Goal: Transaction & Acquisition: Purchase product/service

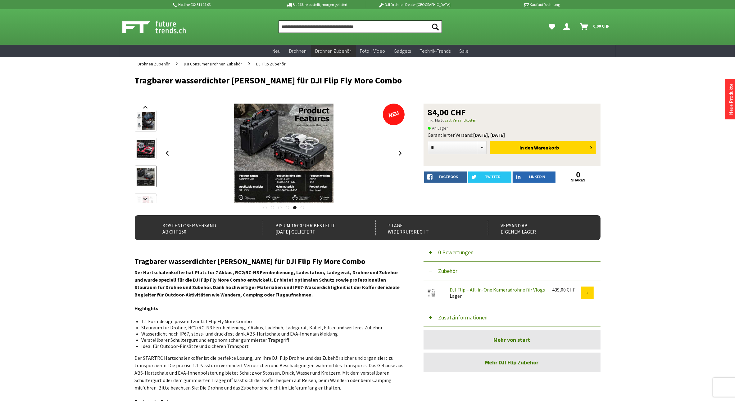
drag, startPoint x: 0, startPoint y: 0, endPoint x: 324, endPoint y: 29, distance: 325.1
click at [323, 29] on input "Produkt, Marke, Kategorie, EAN, Artikelnummer…" at bounding box center [359, 26] width 163 height 12
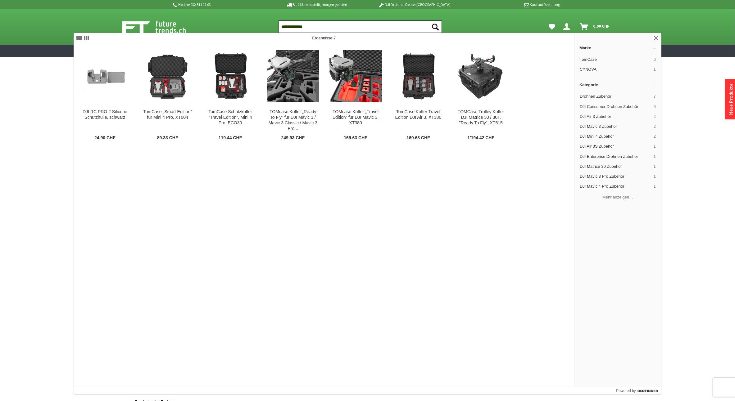
type input "**********"
click at [429, 20] on button "Suchen" at bounding box center [435, 26] width 13 height 12
